Goal: Book appointment/travel/reservation

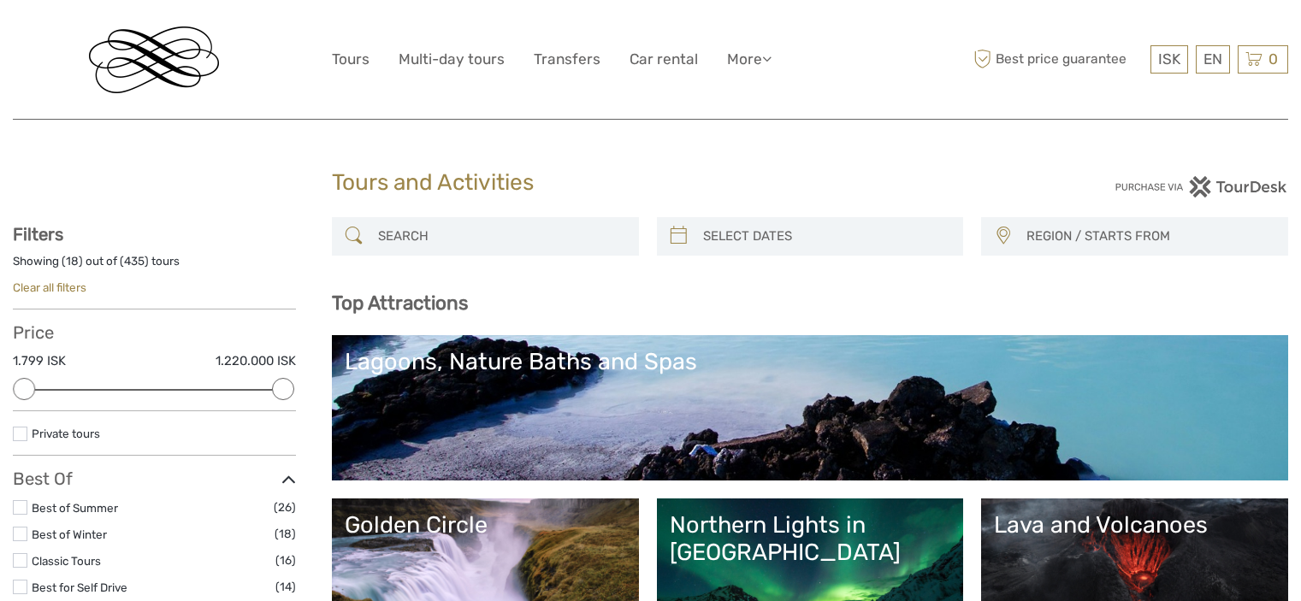
select select
click at [811, 546] on link "Northern Lights in [GEOGRAPHIC_DATA]" at bounding box center [810, 571] width 281 height 120
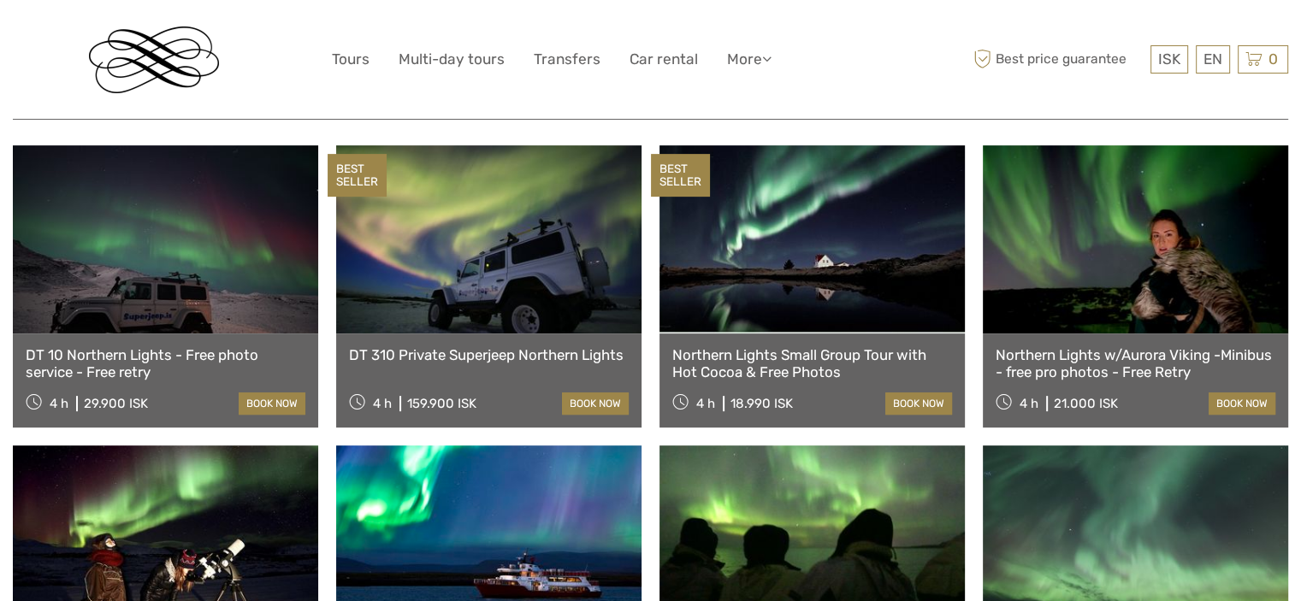
scroll to position [512, 0]
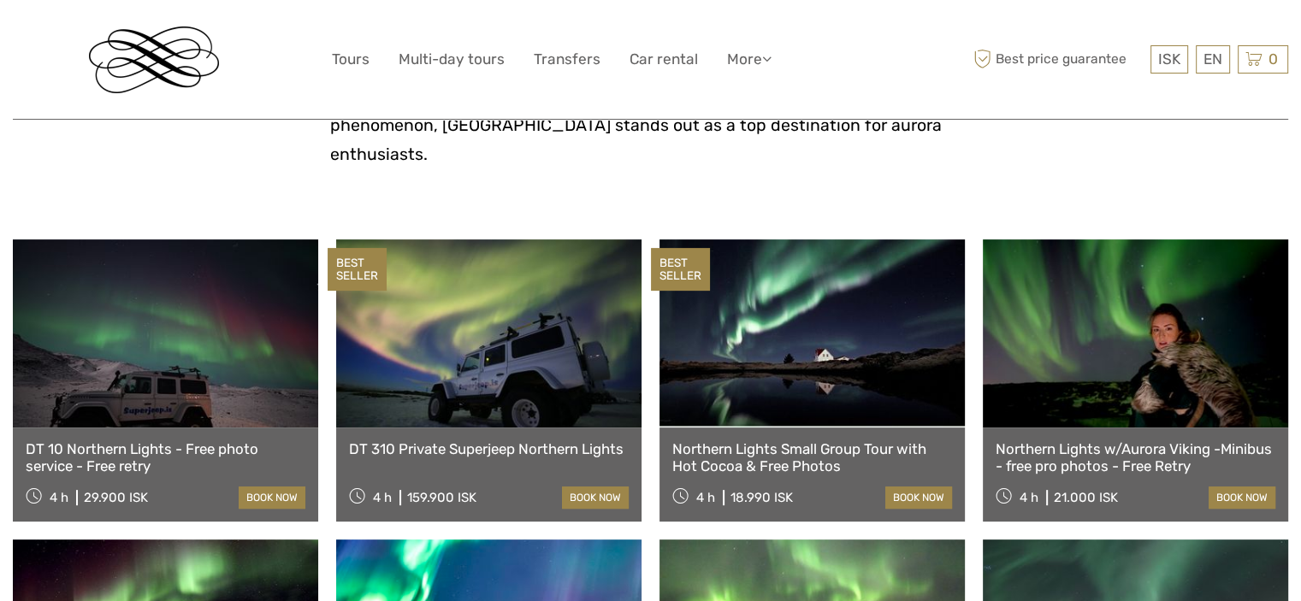
click at [139, 304] on link at bounding box center [165, 333] width 305 height 188
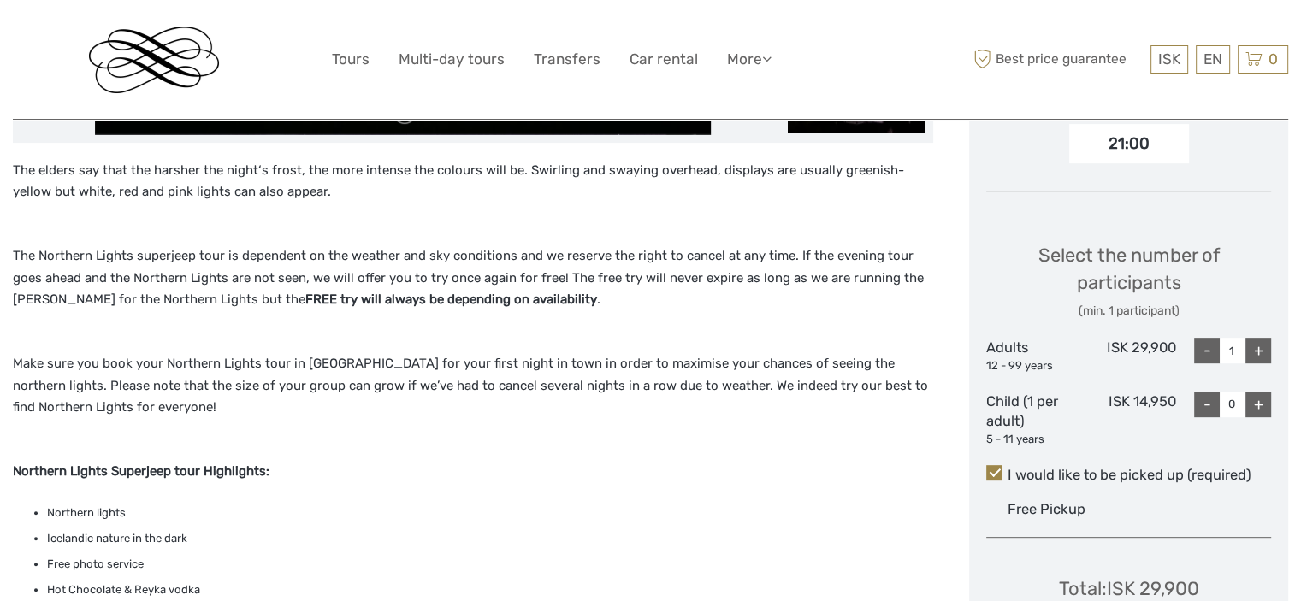
scroll to position [654, 0]
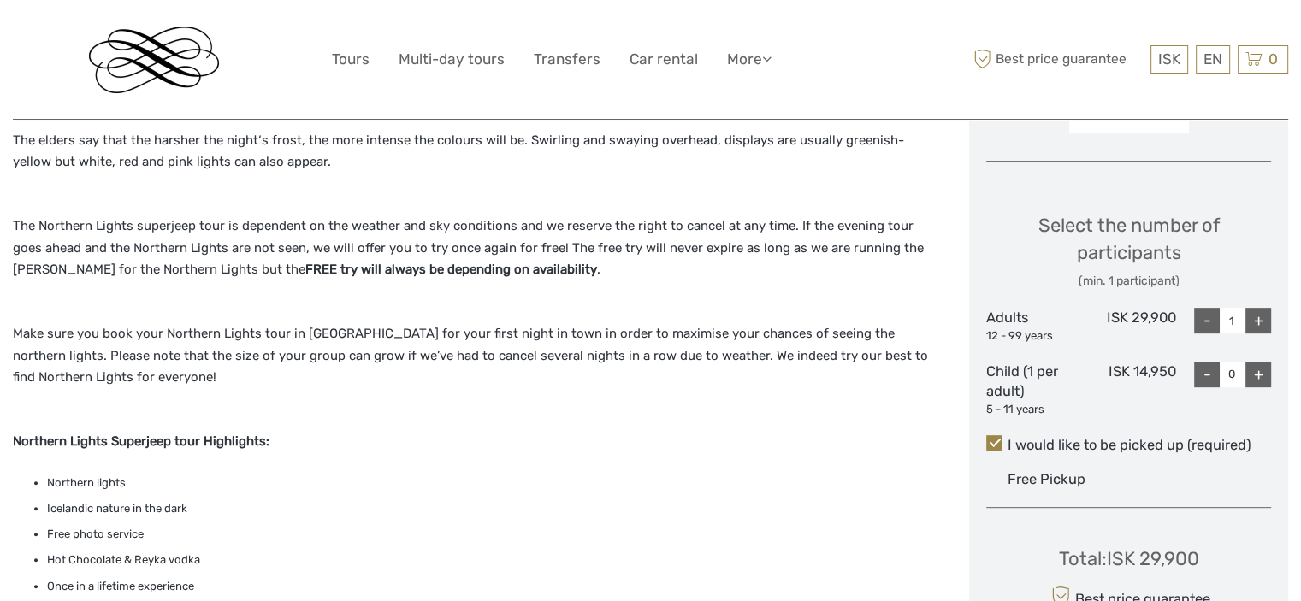
click at [176, 62] on img at bounding box center [154, 60] width 130 height 67
